Goal: Information Seeking & Learning: Learn about a topic

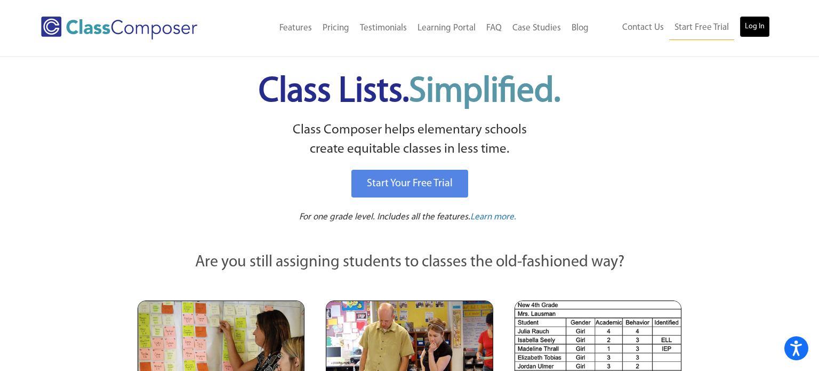
click at [766, 22] on link "Log In" at bounding box center [755, 26] width 30 height 21
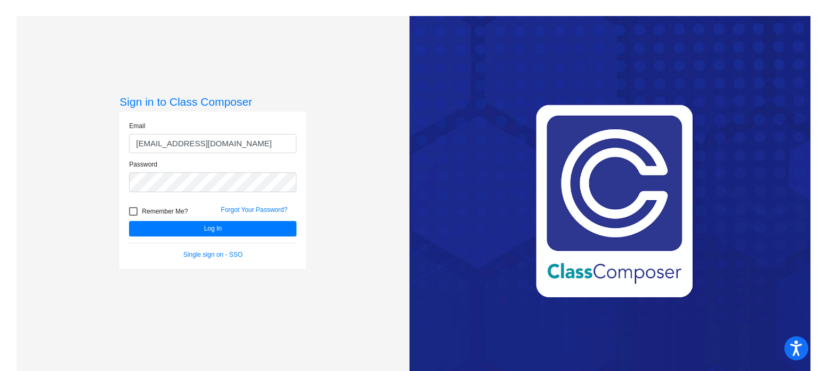
type input "[EMAIL_ADDRESS][DOMAIN_NAME]"
click at [129, 221] on button "Log In" at bounding box center [213, 228] width 168 height 15
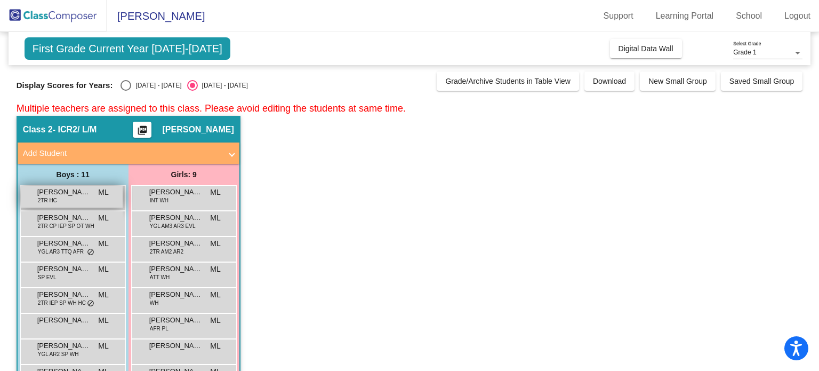
click at [68, 199] on div "[PERSON_NAME] 2TR HC ML lock do_not_disturb_alt" at bounding box center [72, 197] width 102 height 22
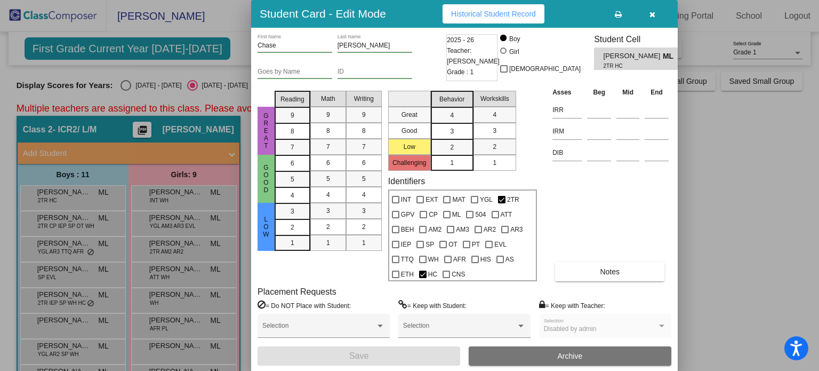
click at [587, 282] on div "[PERSON_NAME] First Name [PERSON_NAME] Last Name Goes by Name ID 2025 - 26 Teac…" at bounding box center [465, 199] width 414 height 331
click at [585, 276] on button "Notes" at bounding box center [609, 271] width 109 height 19
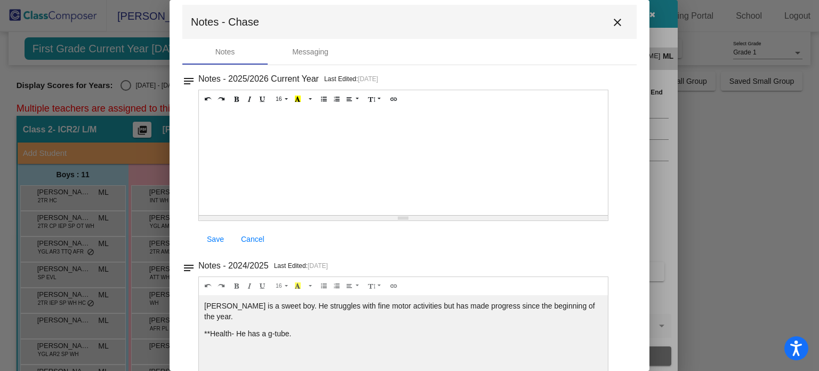
scroll to position [11, 0]
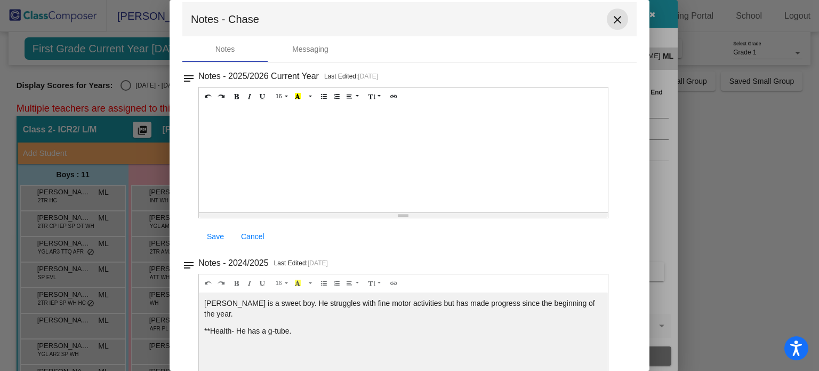
click at [613, 20] on mat-icon "close" at bounding box center [617, 19] width 13 height 13
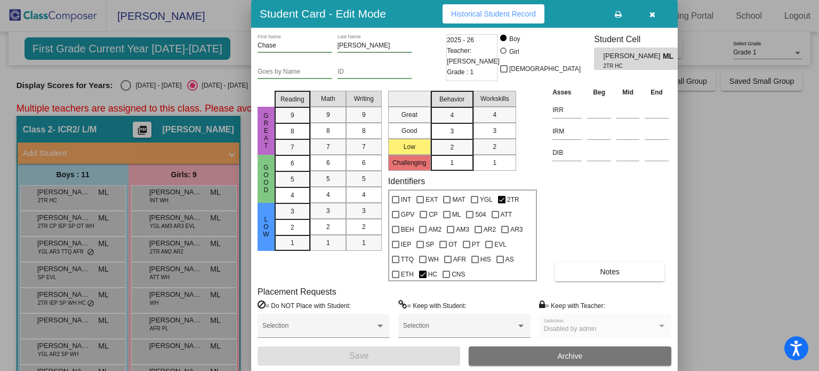
click at [74, 252] on div at bounding box center [409, 185] width 819 height 371
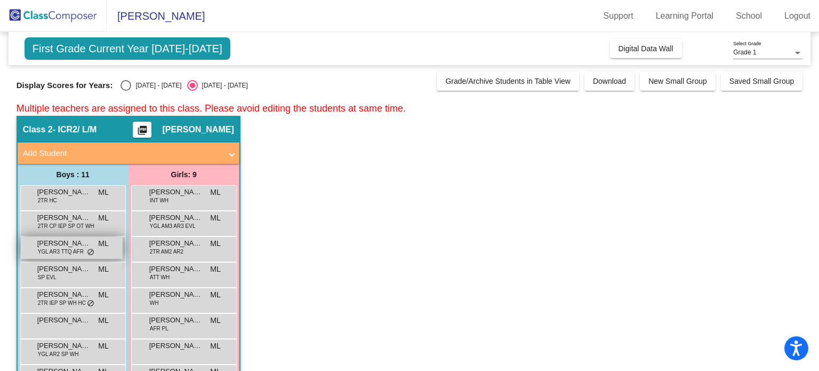
click at [77, 253] on span "YGL AR3 TTQ AFR" at bounding box center [61, 252] width 46 height 8
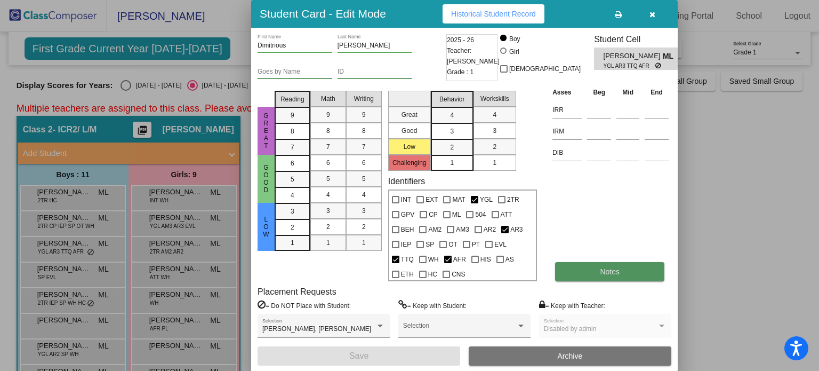
click at [574, 272] on button "Notes" at bounding box center [609, 271] width 109 height 19
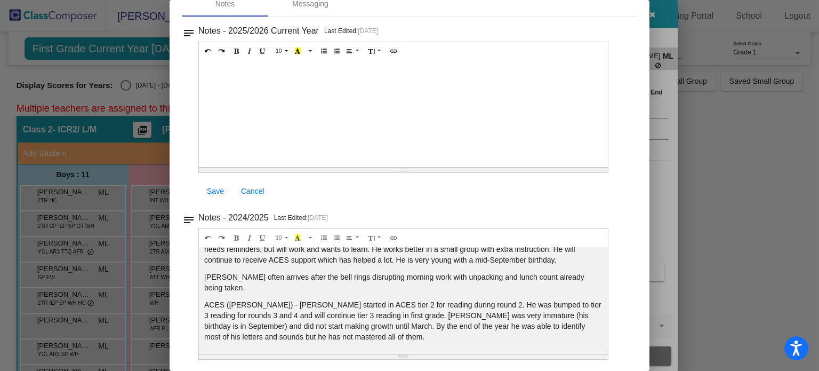
scroll to position [0, 0]
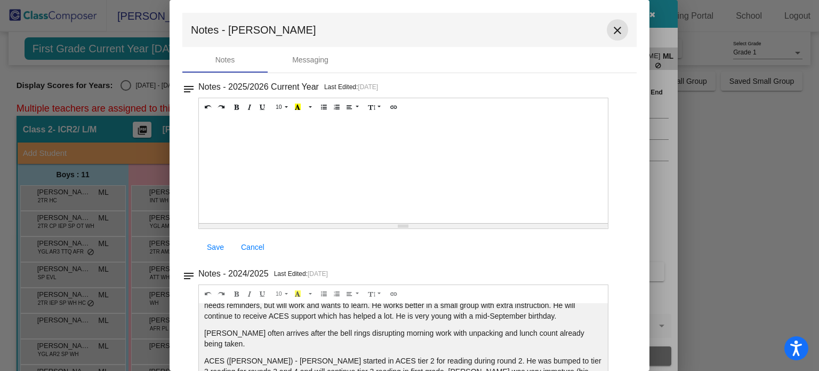
click at [618, 33] on mat-icon "close" at bounding box center [617, 30] width 13 height 13
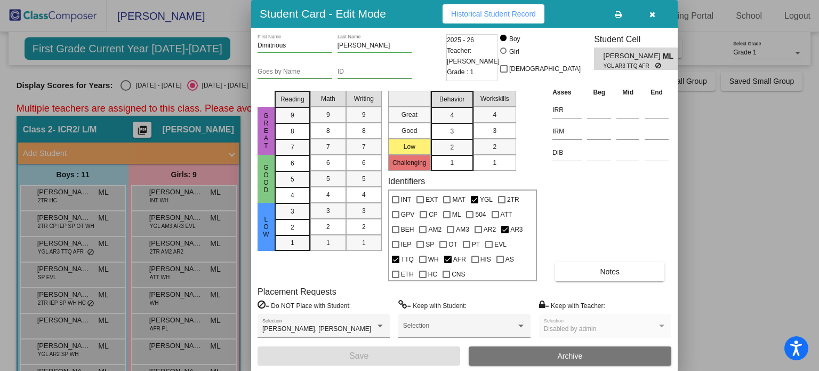
click at [176, 210] on div at bounding box center [409, 185] width 819 height 371
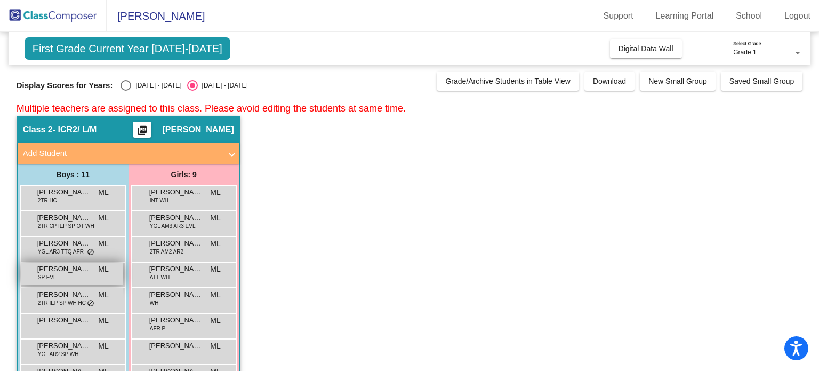
click at [102, 265] on span "ML" at bounding box center [103, 269] width 10 height 11
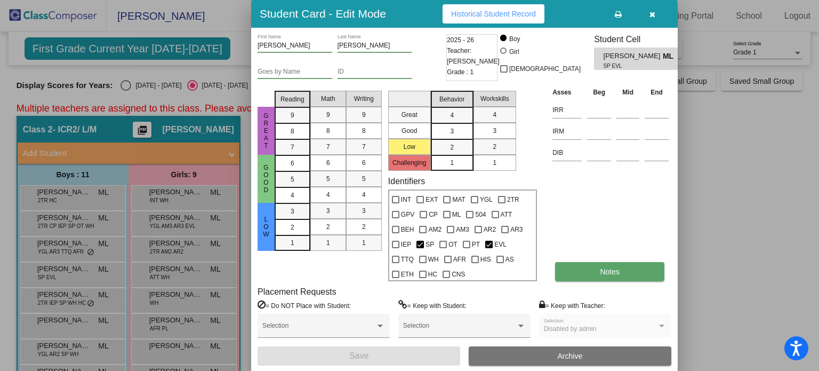
click at [611, 267] on span "Notes" at bounding box center [610, 271] width 20 height 9
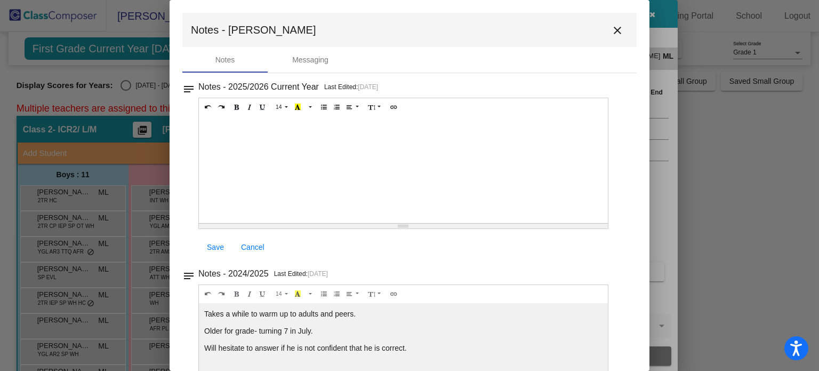
click at [616, 30] on mat-icon "close" at bounding box center [617, 30] width 13 height 13
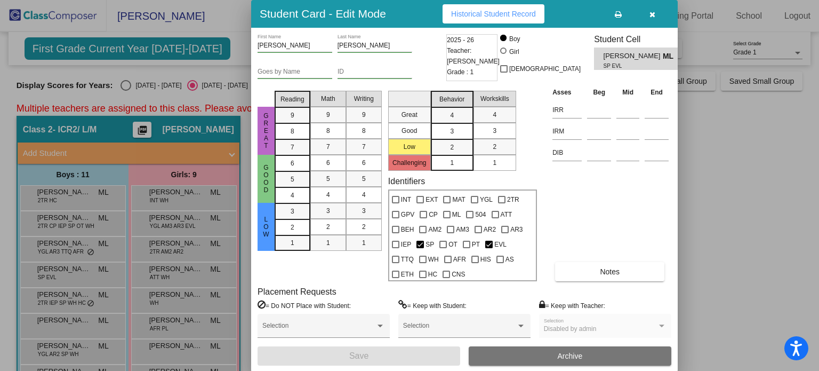
click at [125, 213] on div at bounding box center [409, 185] width 819 height 371
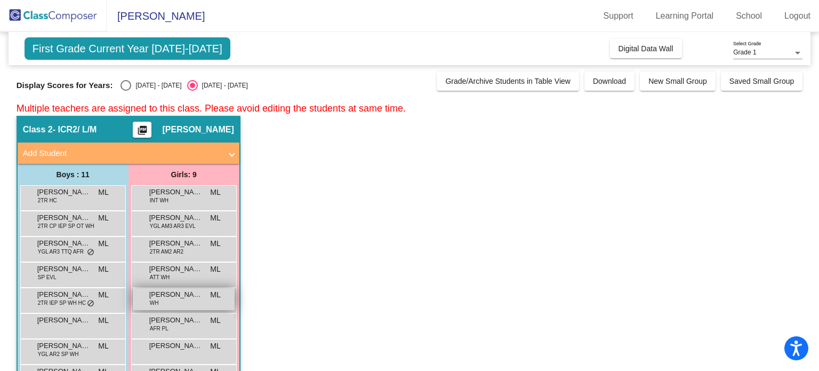
click at [166, 302] on div "[PERSON_NAME] [PERSON_NAME] ML lock do_not_disturb_alt" at bounding box center [184, 299] width 102 height 22
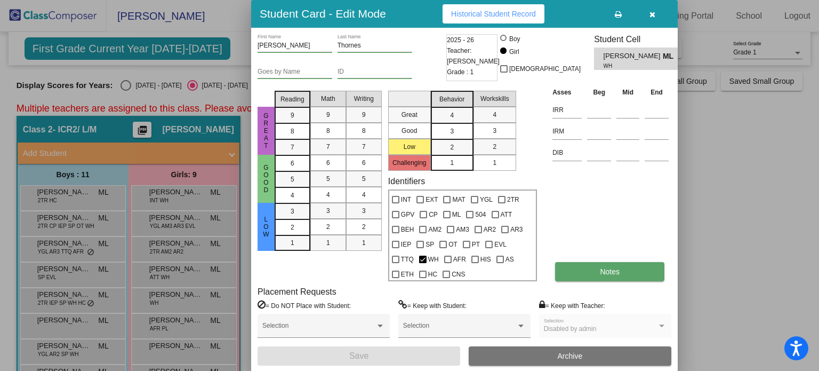
click at [607, 270] on span "Notes" at bounding box center [610, 271] width 20 height 9
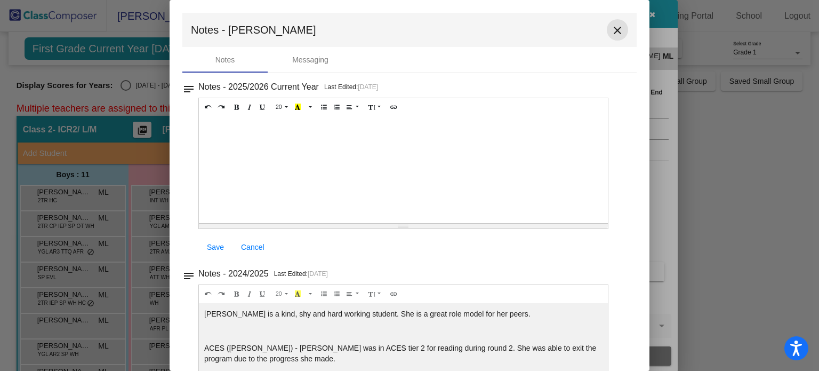
click at [611, 34] on mat-icon "close" at bounding box center [617, 30] width 13 height 13
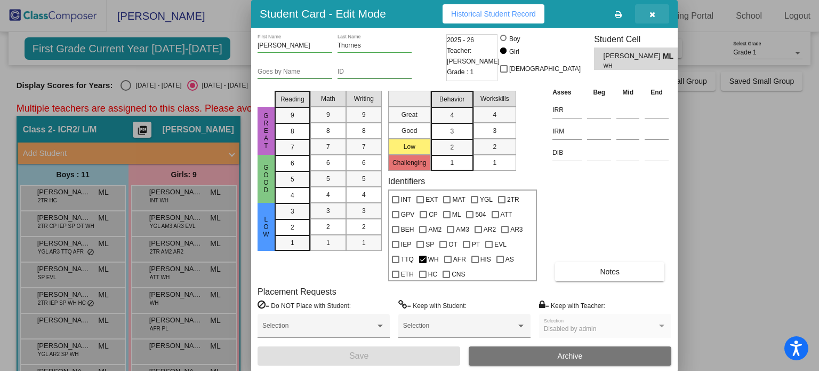
click at [652, 16] on icon "button" at bounding box center [653, 14] width 6 height 7
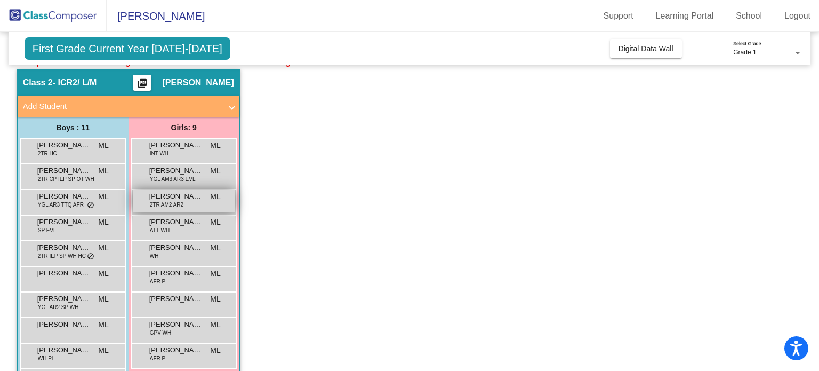
scroll to position [47, 0]
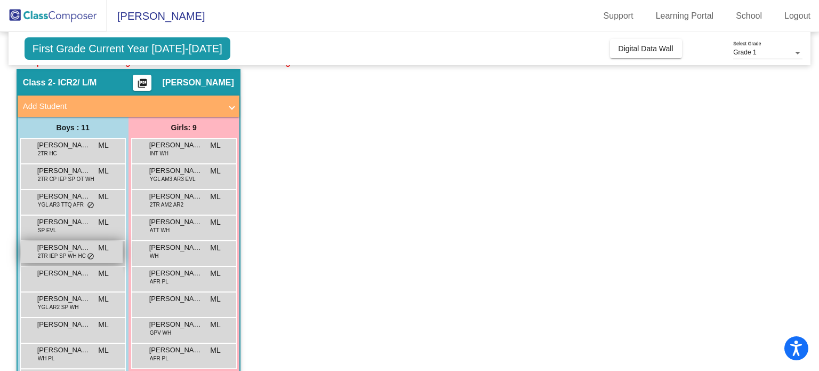
click at [98, 252] on span "ML" at bounding box center [103, 247] width 10 height 11
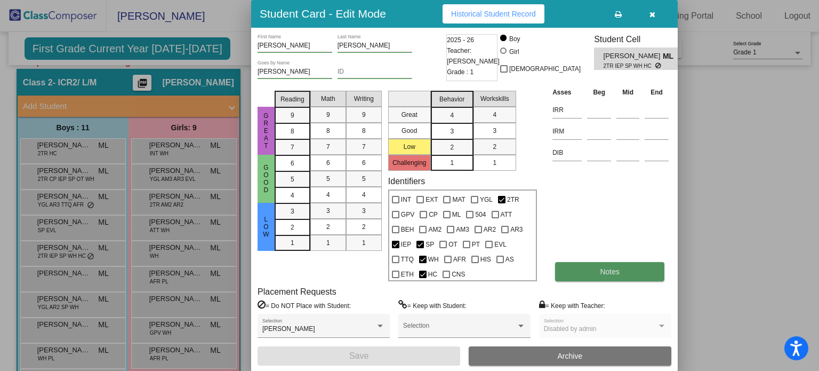
click at [591, 267] on button "Notes" at bounding box center [609, 271] width 109 height 19
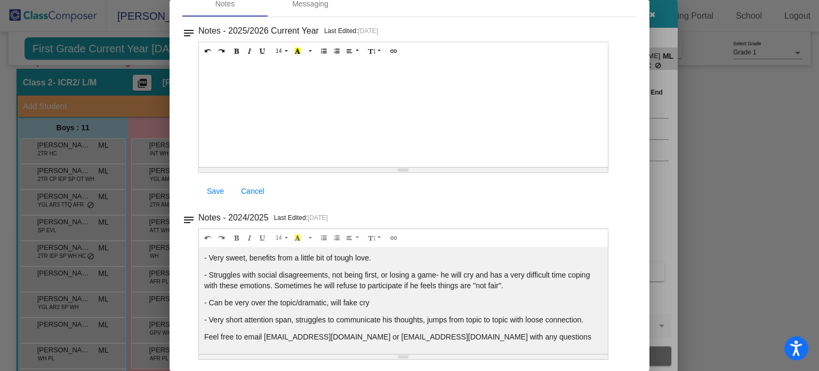
scroll to position [0, 0]
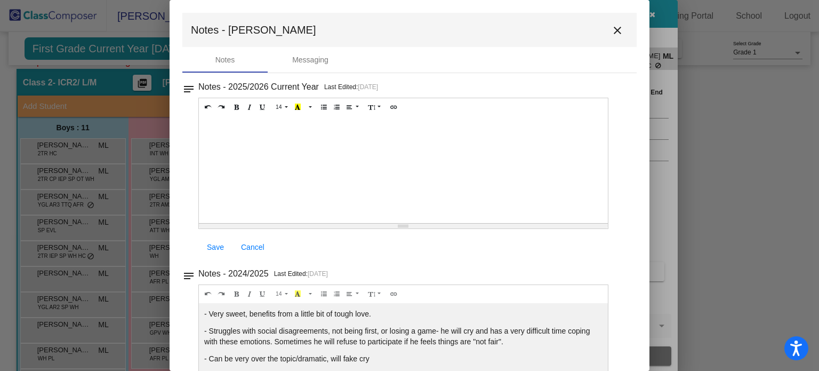
click at [615, 28] on mat-icon "close" at bounding box center [617, 30] width 13 height 13
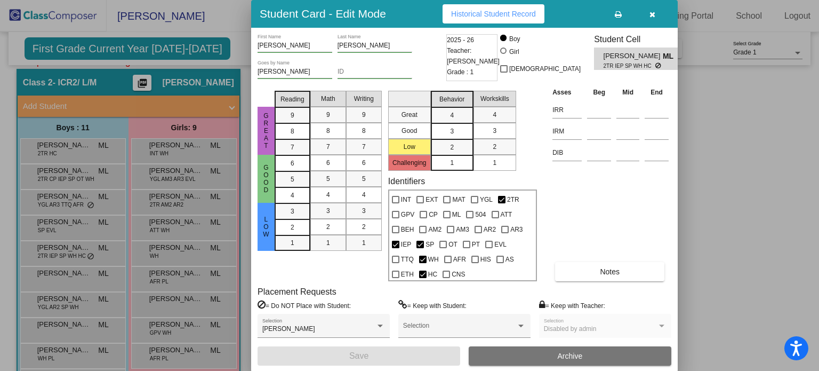
click at [173, 289] on div at bounding box center [409, 185] width 819 height 371
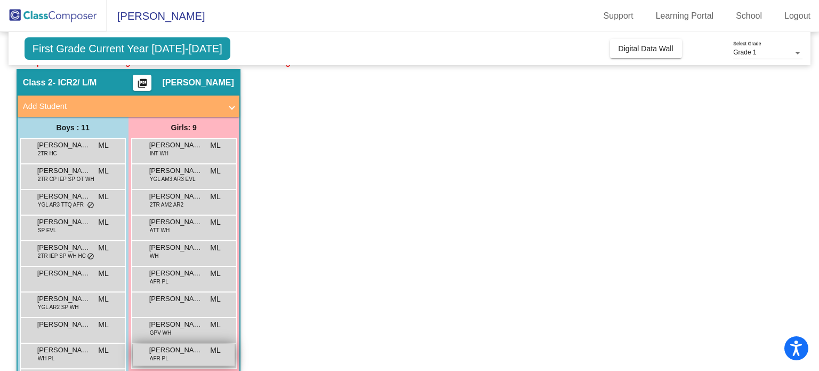
click at [200, 353] on span "[PERSON_NAME]" at bounding box center [175, 350] width 53 height 11
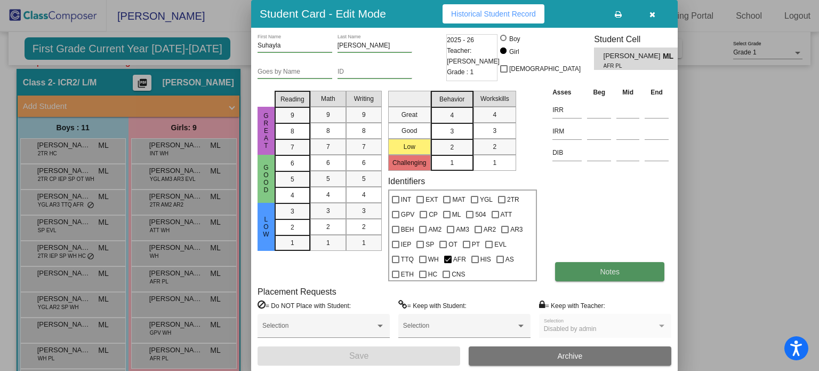
click at [607, 267] on span "Notes" at bounding box center [610, 271] width 20 height 9
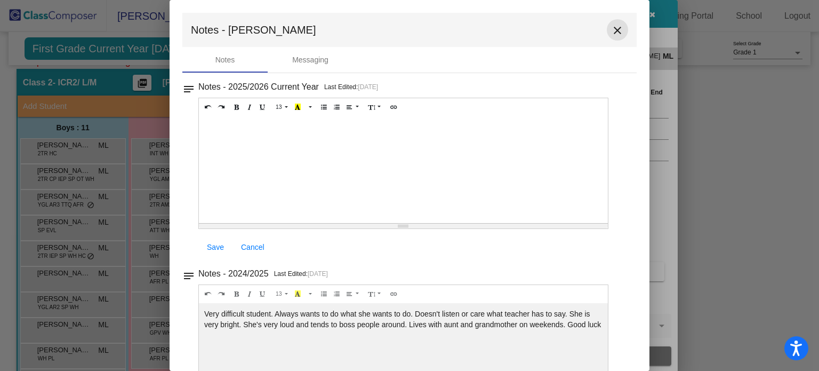
click at [611, 30] on mat-icon "close" at bounding box center [617, 30] width 13 height 13
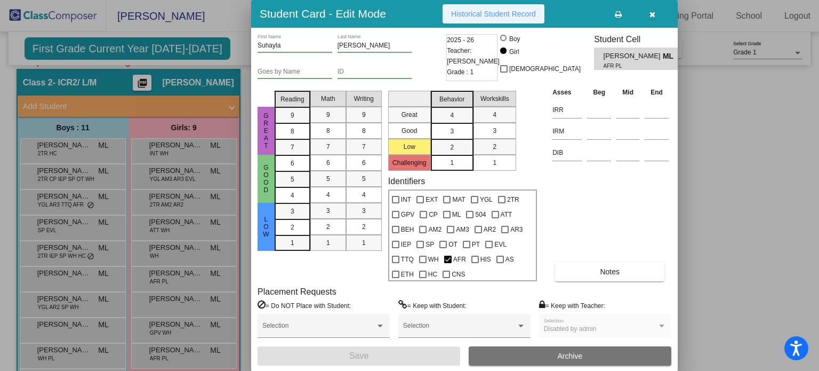
click at [527, 13] on span "Historical Student Record" at bounding box center [493, 14] width 85 height 9
click at [643, 11] on button "button" at bounding box center [652, 13] width 34 height 19
